Goal: Task Accomplishment & Management: Complete application form

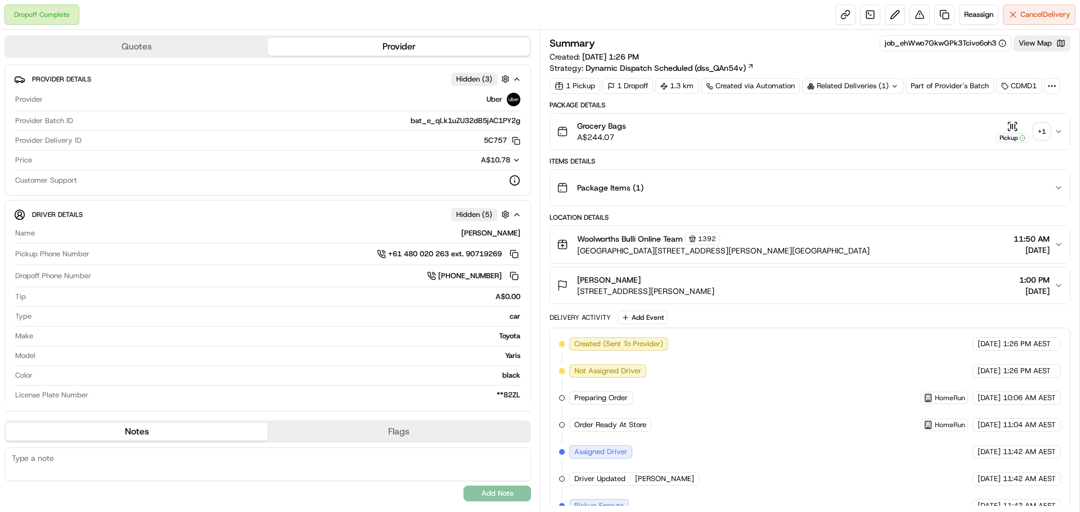
click at [677, 18] on div "Dropoff Complete Reassign Cancel Delivery" at bounding box center [540, 15] width 1080 height 30
click at [942, 16] on link at bounding box center [944, 14] width 20 height 20
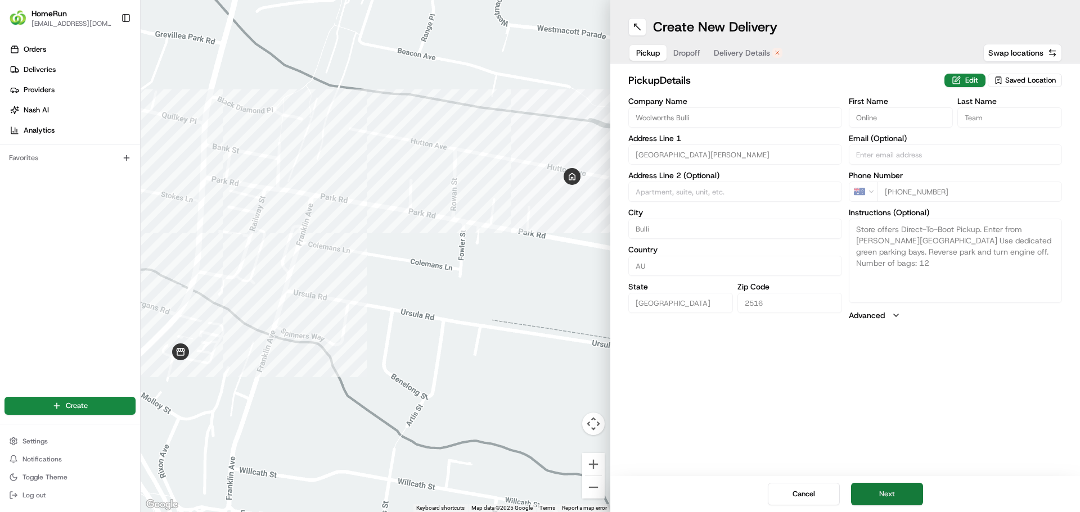
click at [906, 494] on button "Next" at bounding box center [887, 494] width 72 height 22
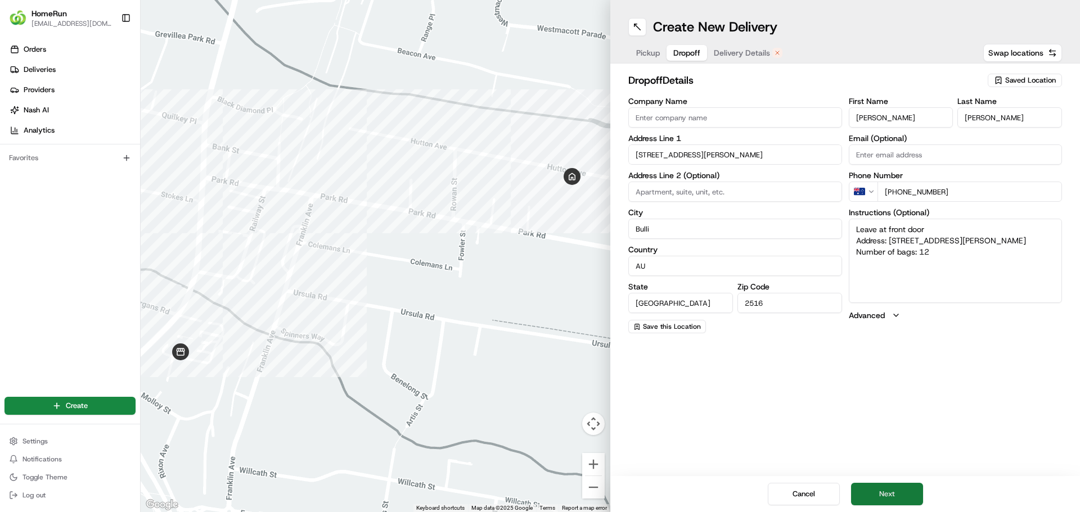
click at [886, 490] on button "Next" at bounding box center [887, 494] width 72 height 22
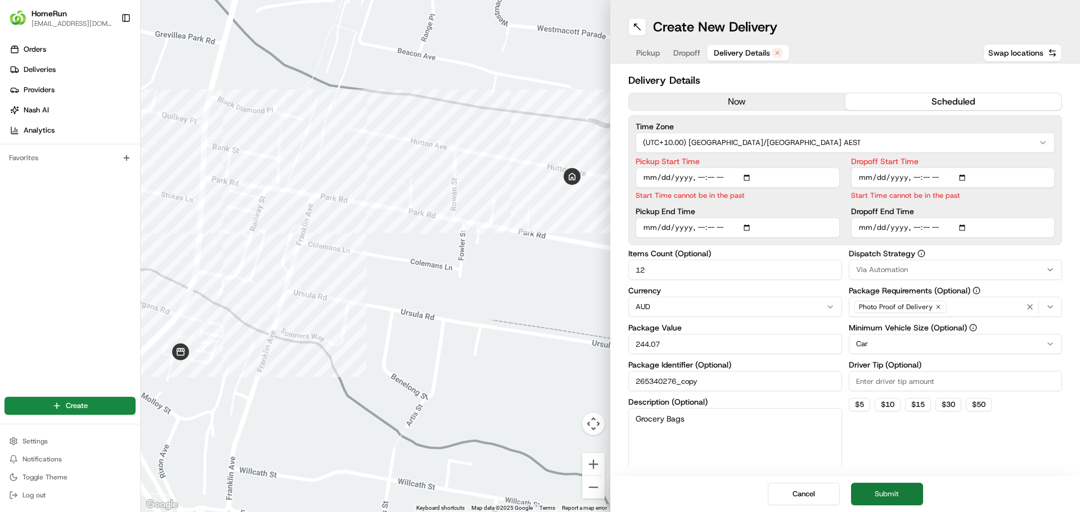
click at [891, 496] on button "Submit" at bounding box center [887, 494] width 72 height 22
drag, startPoint x: 856, startPoint y: 494, endPoint x: 898, endPoint y: 495, distance: 41.6
click at [898, 495] on button "Submit" at bounding box center [887, 494] width 72 height 22
click at [895, 499] on button "Submit" at bounding box center [887, 494] width 72 height 22
click at [895, 445] on div "Dispatch Strategy Via Automation Package Requirements (Optional) Photo Proof of…" at bounding box center [956, 361] width 214 height 222
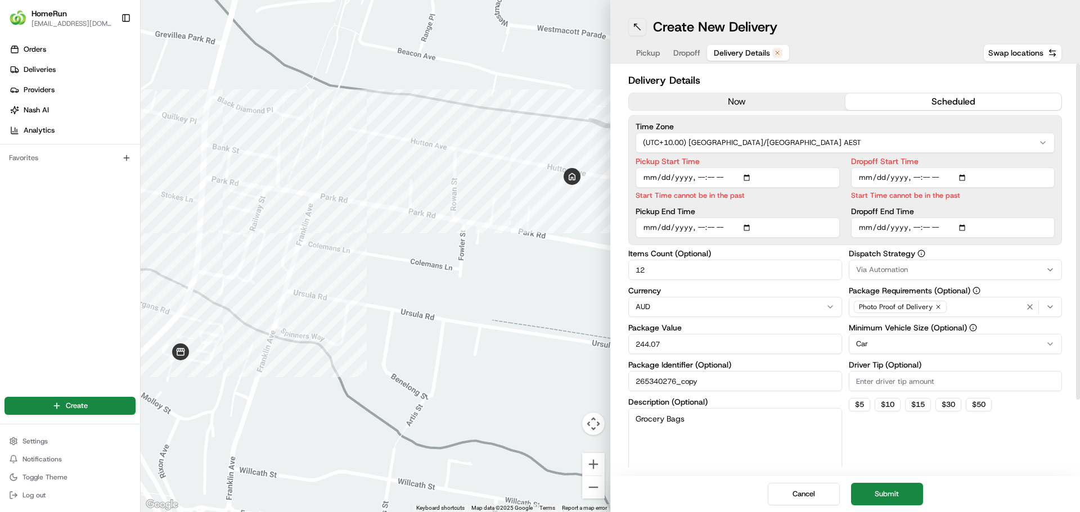
click at [640, 27] on button at bounding box center [637, 27] width 18 height 18
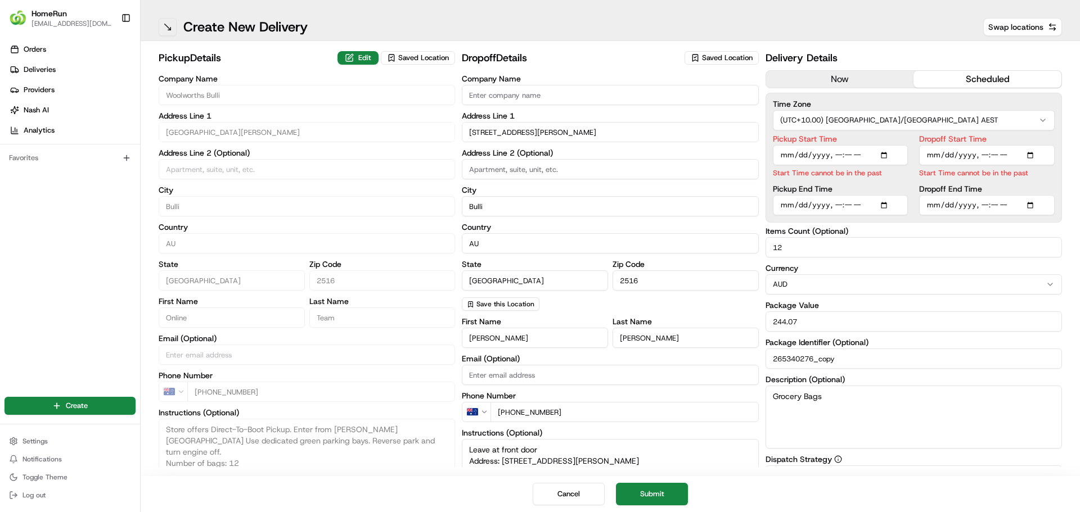
click at [161, 28] on button at bounding box center [168, 27] width 18 height 18
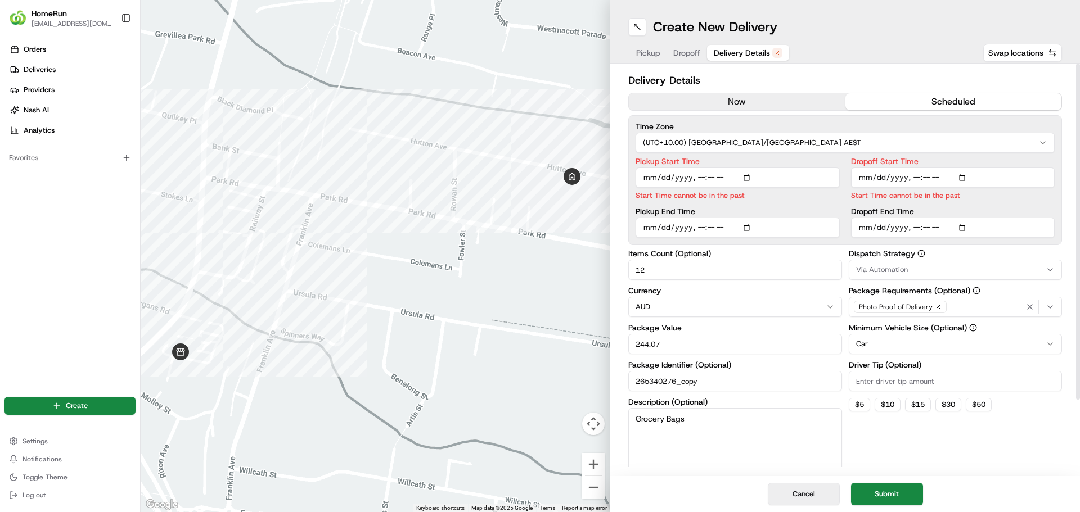
click at [793, 495] on button "Cancel" at bounding box center [804, 494] width 72 height 22
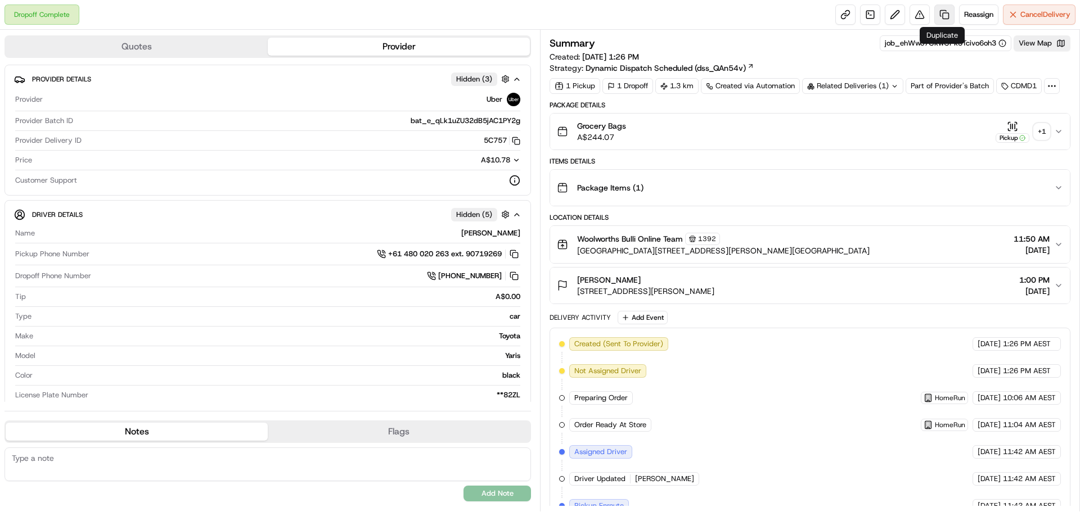
click at [945, 15] on link at bounding box center [944, 14] width 20 height 20
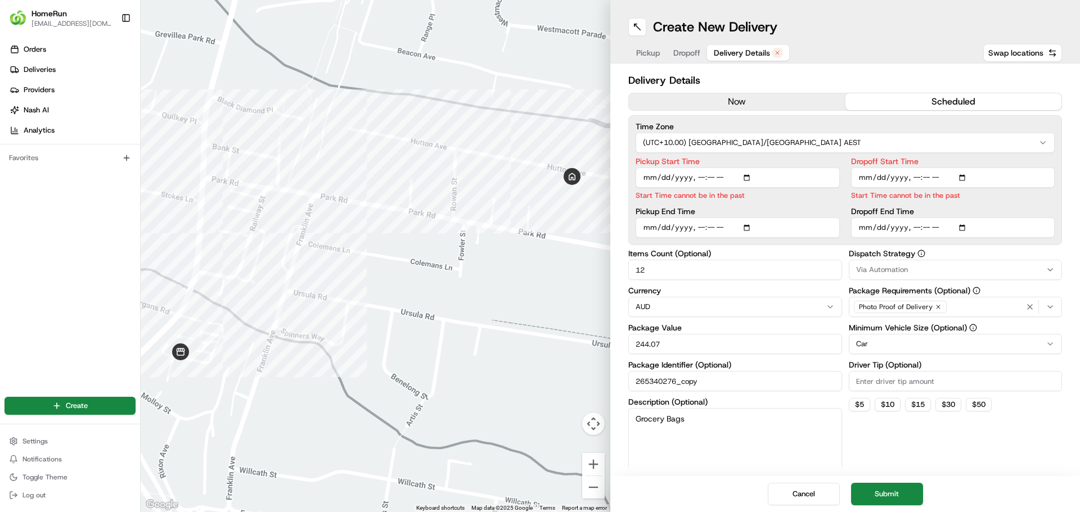
click at [750, 54] on span "Delivery Details" at bounding box center [742, 52] width 56 height 11
click at [777, 53] on icon "button" at bounding box center [777, 52] width 7 height 7
click at [876, 498] on button "Submit" at bounding box center [887, 494] width 72 height 22
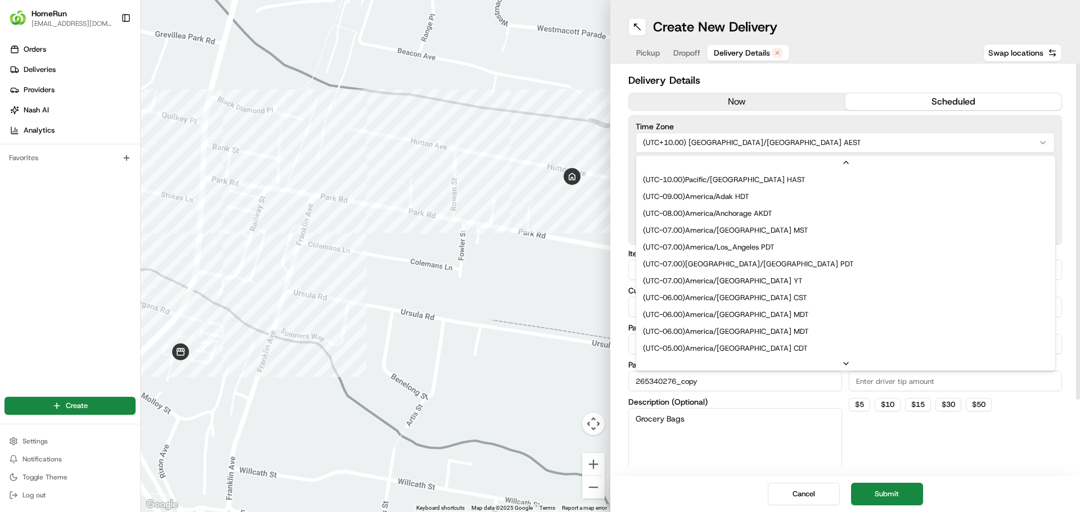
click at [832, 139] on html "HomeRun [EMAIL_ADDRESS][DOMAIN_NAME] Toggle Sidebar Orders Deliveries Providers…" at bounding box center [540, 256] width 1080 height 512
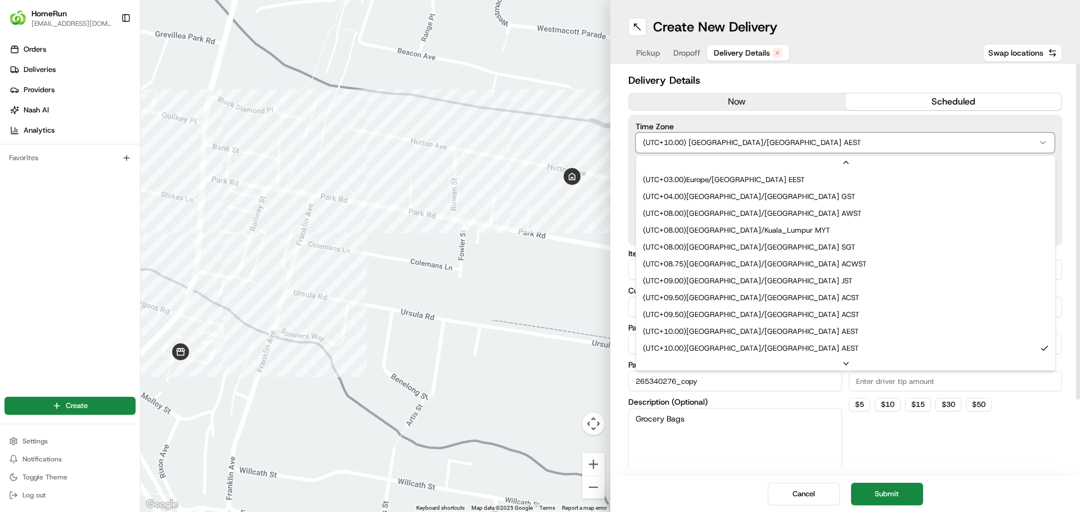
click at [832, 141] on html "HomeRun [EMAIL_ADDRESS][DOMAIN_NAME] Toggle Sidebar Orders Deliveries Providers…" at bounding box center [540, 256] width 1080 height 512
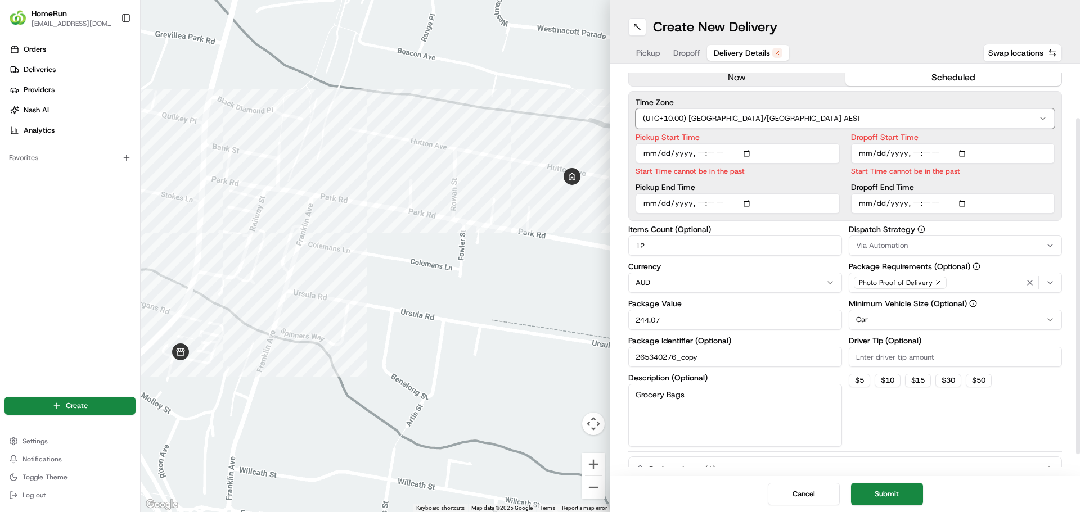
scroll to position [0, 0]
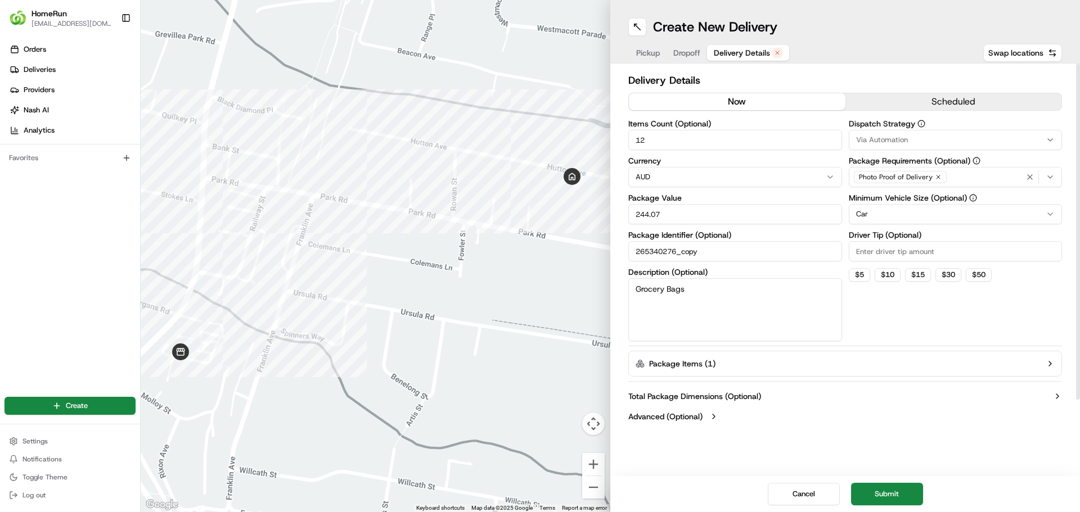
click at [769, 109] on button "now" at bounding box center [737, 101] width 217 height 17
click at [893, 479] on div "Cancel Submit" at bounding box center [845, 494] width 470 height 36
click at [893, 492] on button "Submit" at bounding box center [887, 494] width 72 height 22
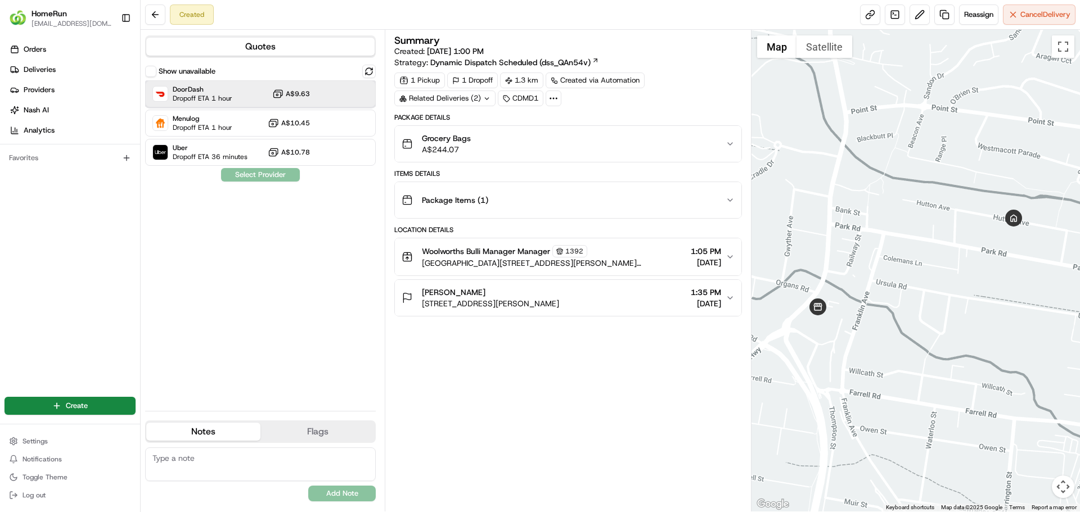
click at [289, 100] on div "DoorDash Dropoff ETA 1 hour A$9.63" at bounding box center [260, 93] width 231 height 27
click at [249, 178] on button "Assign Provider" at bounding box center [260, 174] width 80 height 13
